Goal: Task Accomplishment & Management: Manage account settings

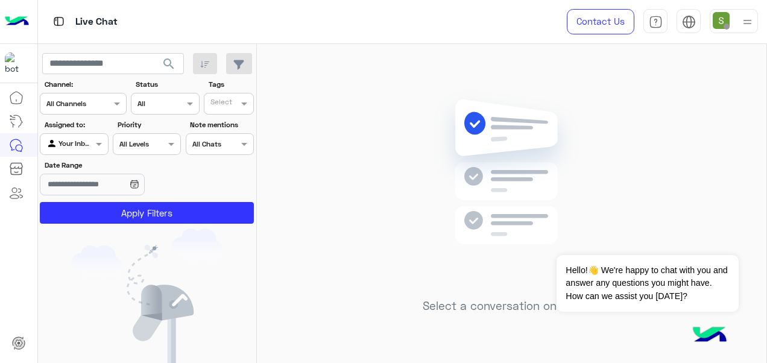
click at [732, 25] on div at bounding box center [734, 21] width 48 height 24
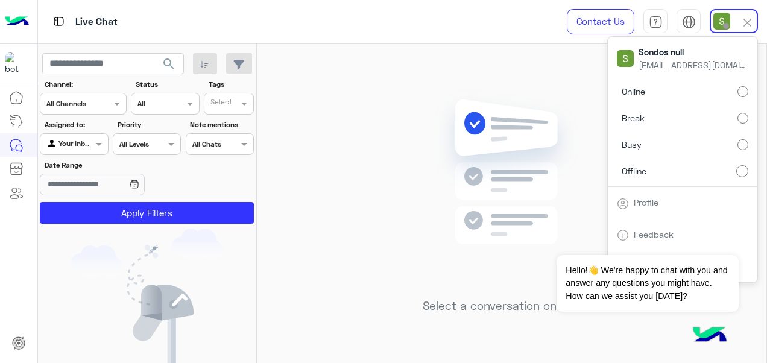
click at [700, 85] on label "Online" at bounding box center [682, 92] width 131 height 22
click at [466, 35] on div "Live Chat" at bounding box center [281, 21] width 486 height 43
click at [718, 19] on img at bounding box center [721, 21] width 17 height 17
